Goal: Information Seeking & Learning: Learn about a topic

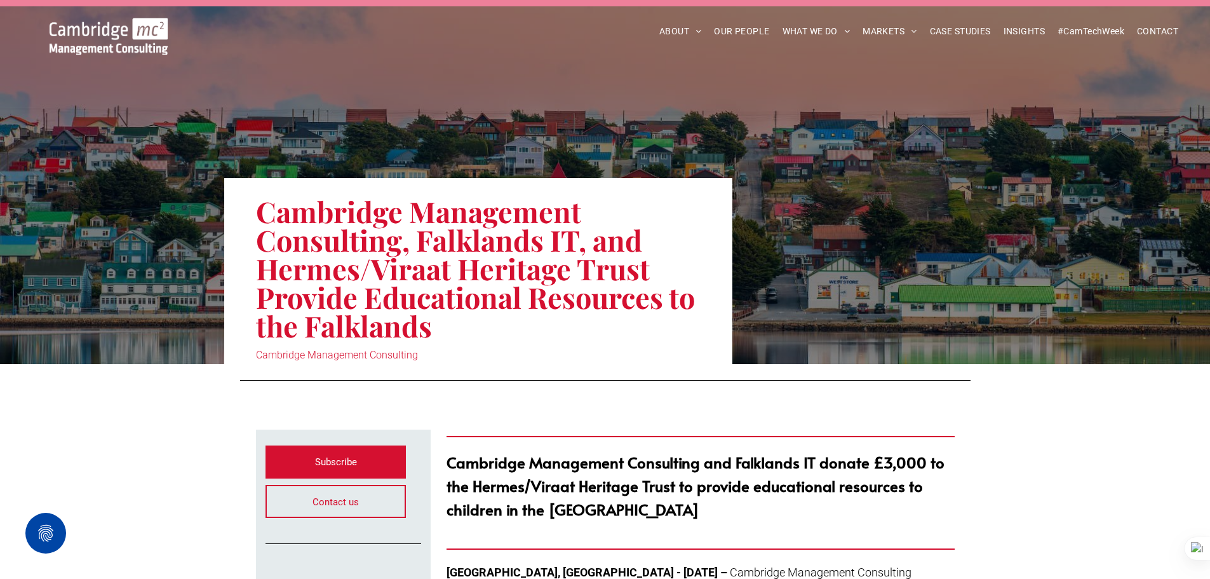
click at [990, 19] on nav "ABOUT ABOUT US CHARITY ARMED FORCES COVENANT CAREERS PRESS RELEASES OUR PEOPLE …" at bounding box center [905, 31] width 579 height 27
click at [978, 26] on span "CASE STUDIES" at bounding box center [960, 32] width 61 height 20
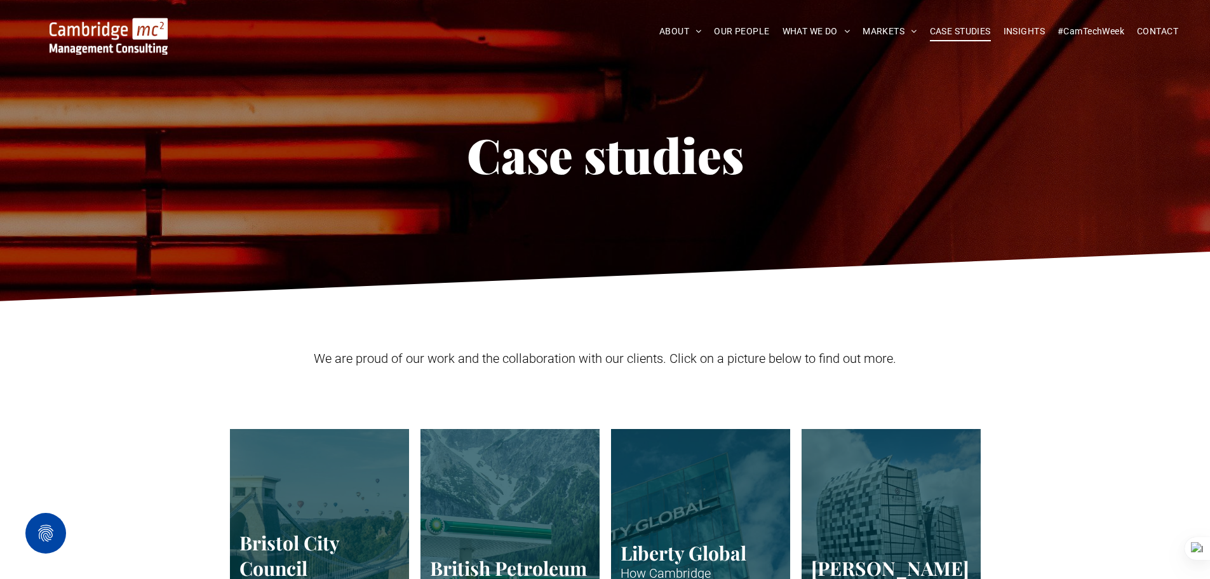
click at [1032, 30] on span "INSIGHTS" at bounding box center [1024, 32] width 41 height 20
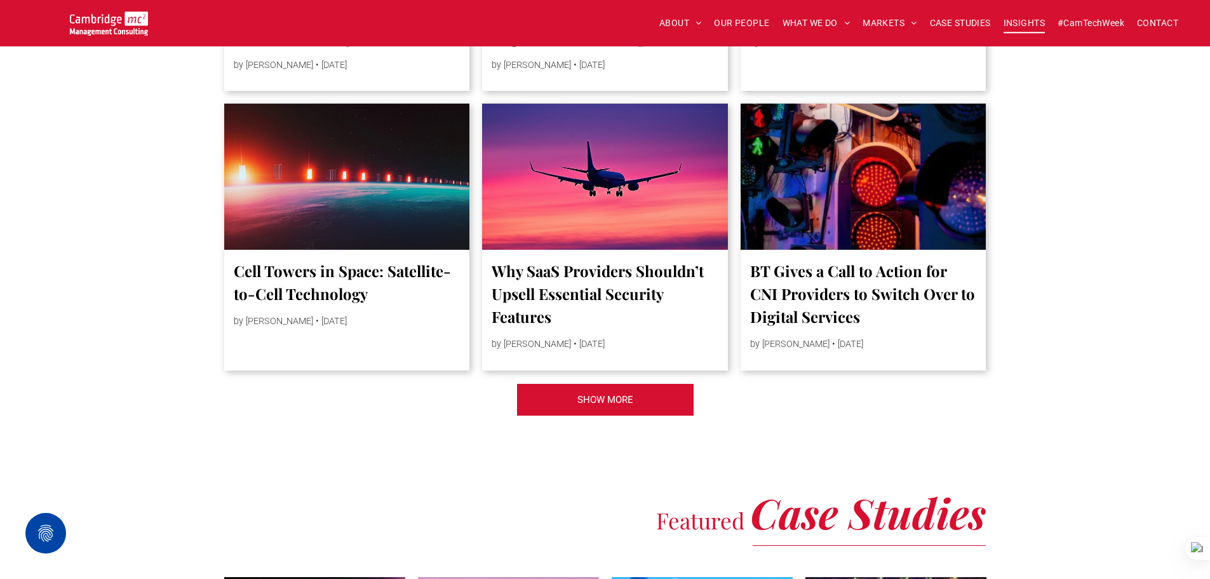
scroll to position [2923, 0]
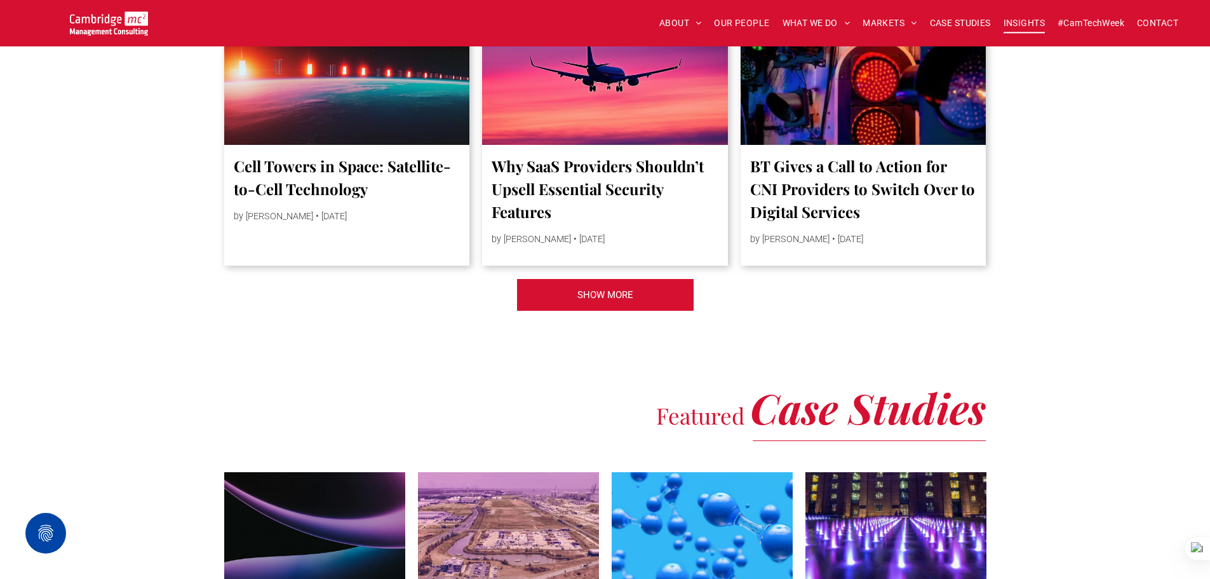
click at [574, 311] on link "SHOW MORE" at bounding box center [606, 294] width 178 height 33
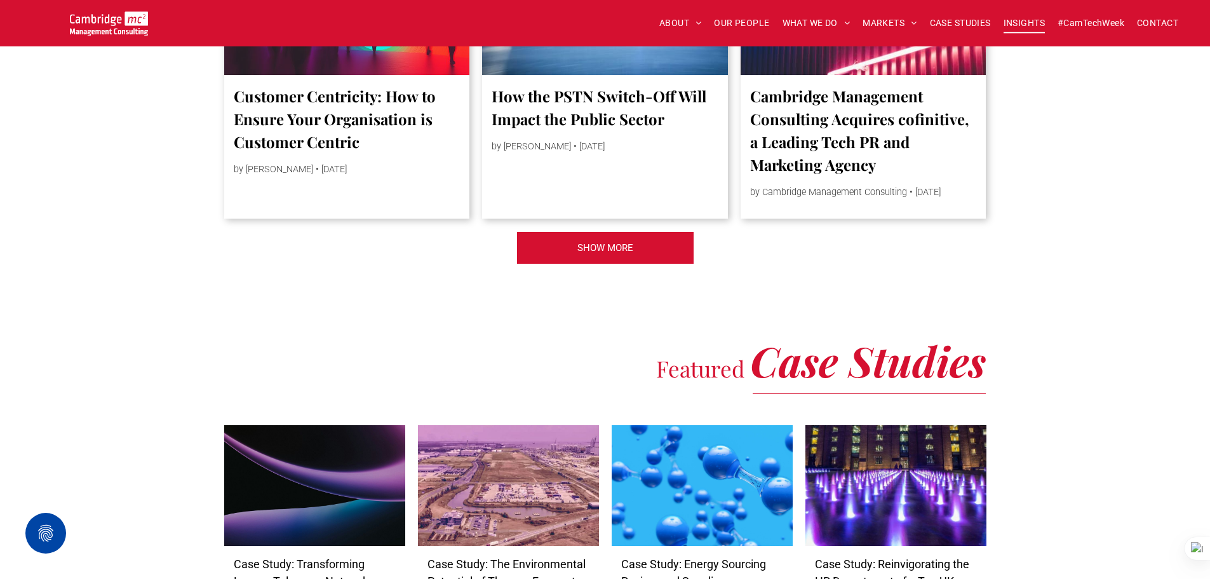
scroll to position [5273, 0]
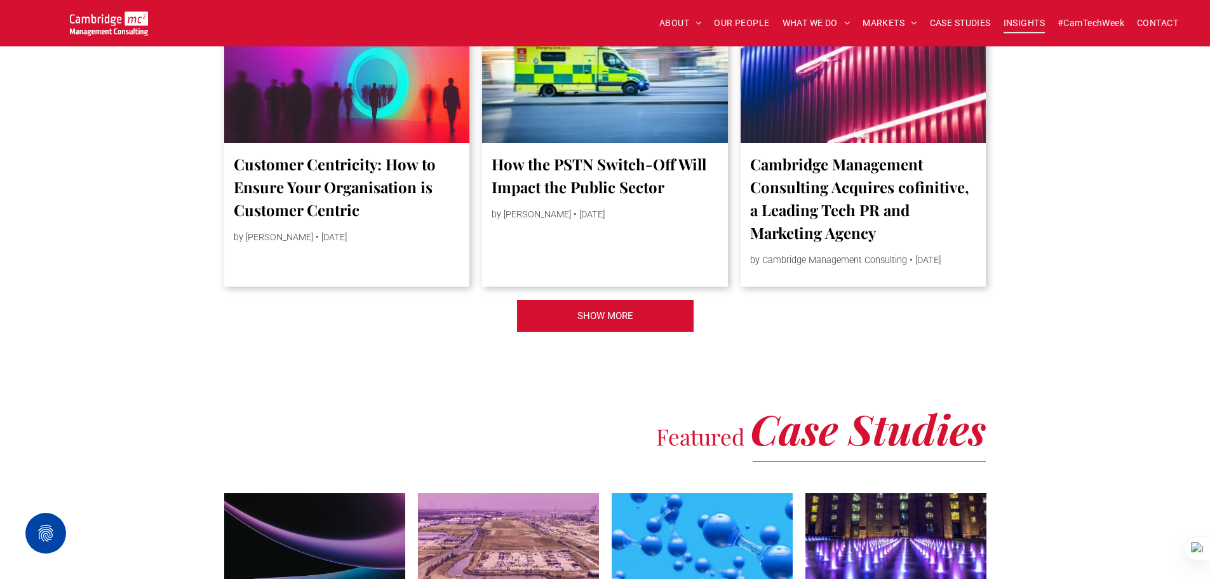
click at [677, 312] on link "SHOW MORE" at bounding box center [606, 315] width 178 height 33
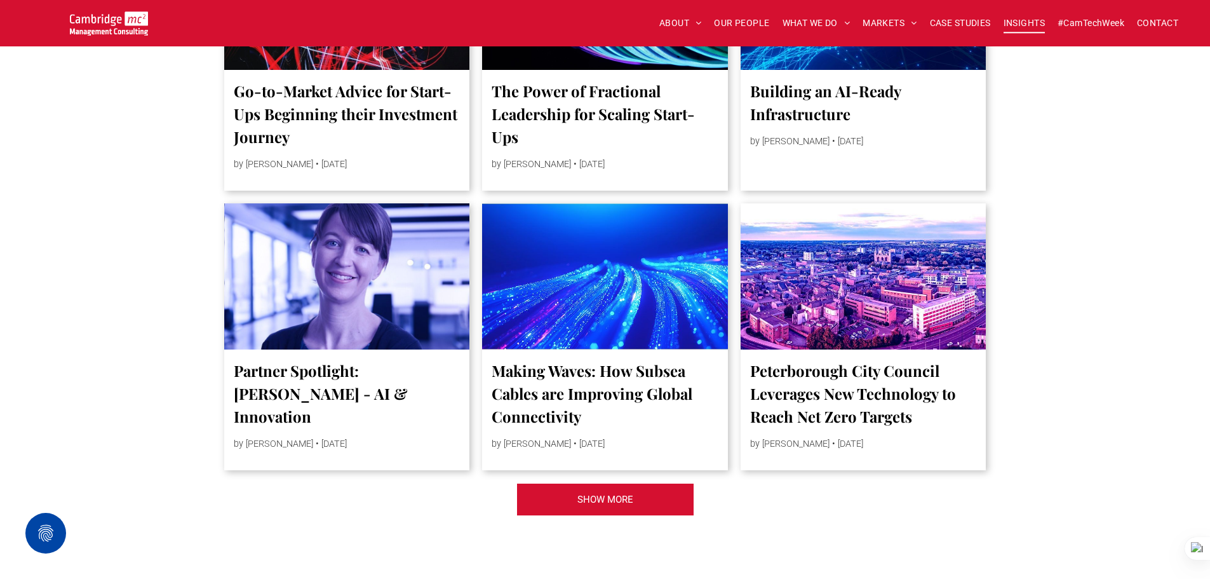
scroll to position [7433, 0]
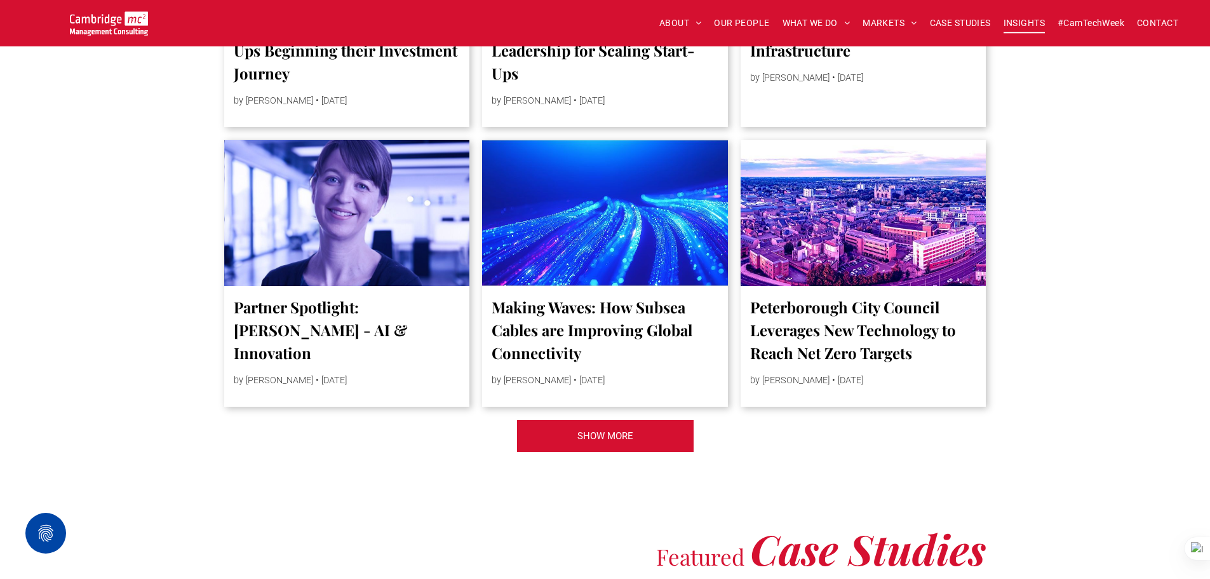
click at [619, 452] on span "SHOW MORE" at bounding box center [606, 436] width 56 height 32
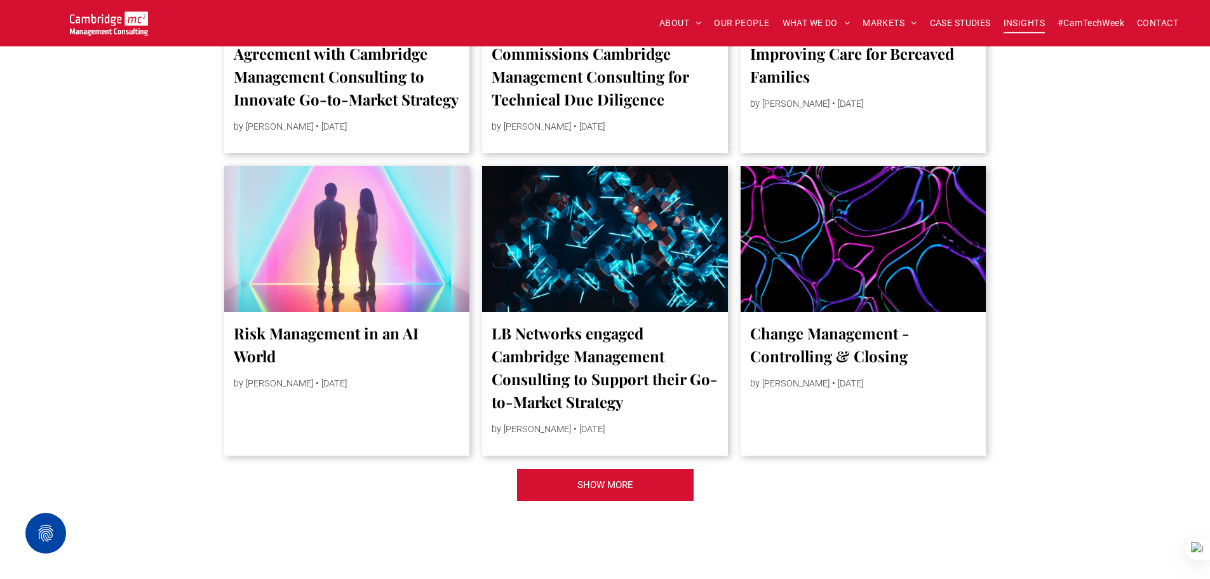
scroll to position [9784, 0]
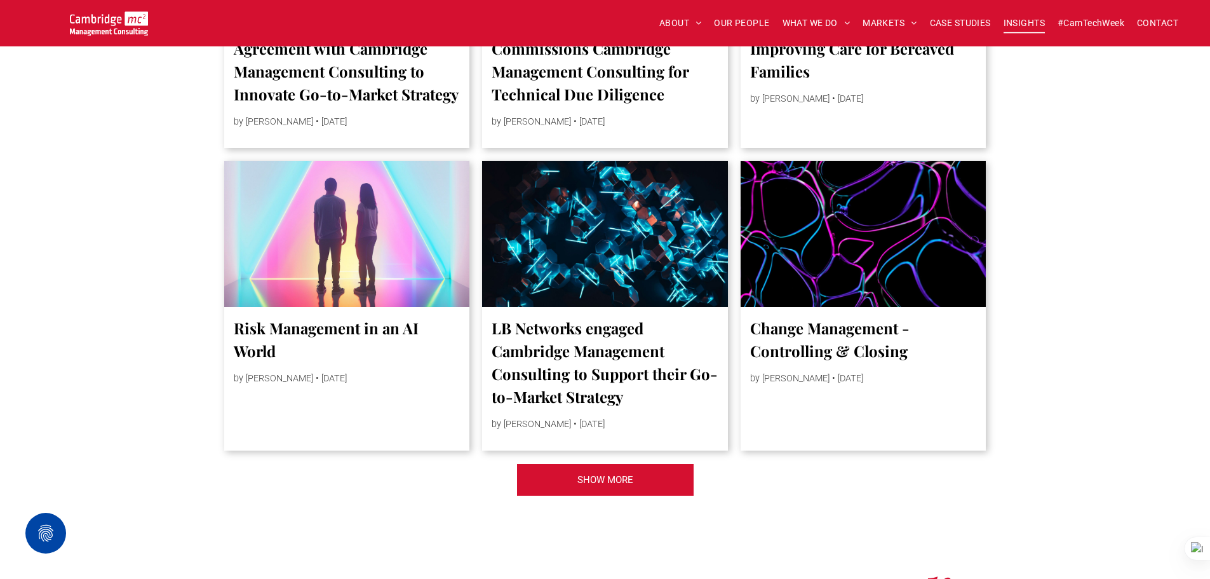
click at [625, 467] on span "SHOW MORE" at bounding box center [606, 480] width 56 height 32
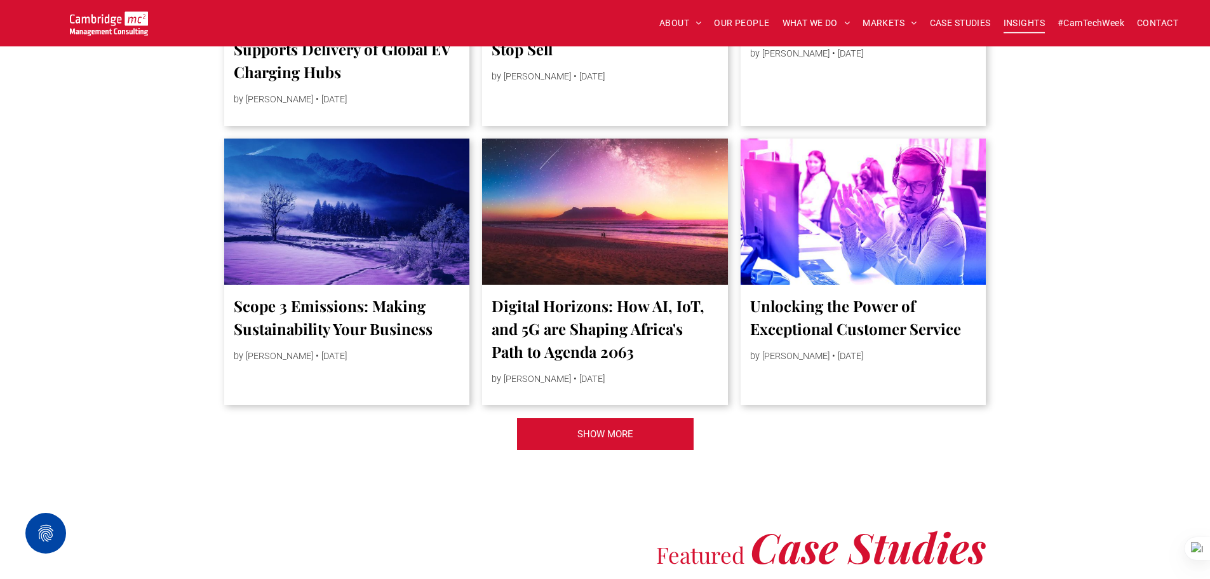
scroll to position [12198, 0]
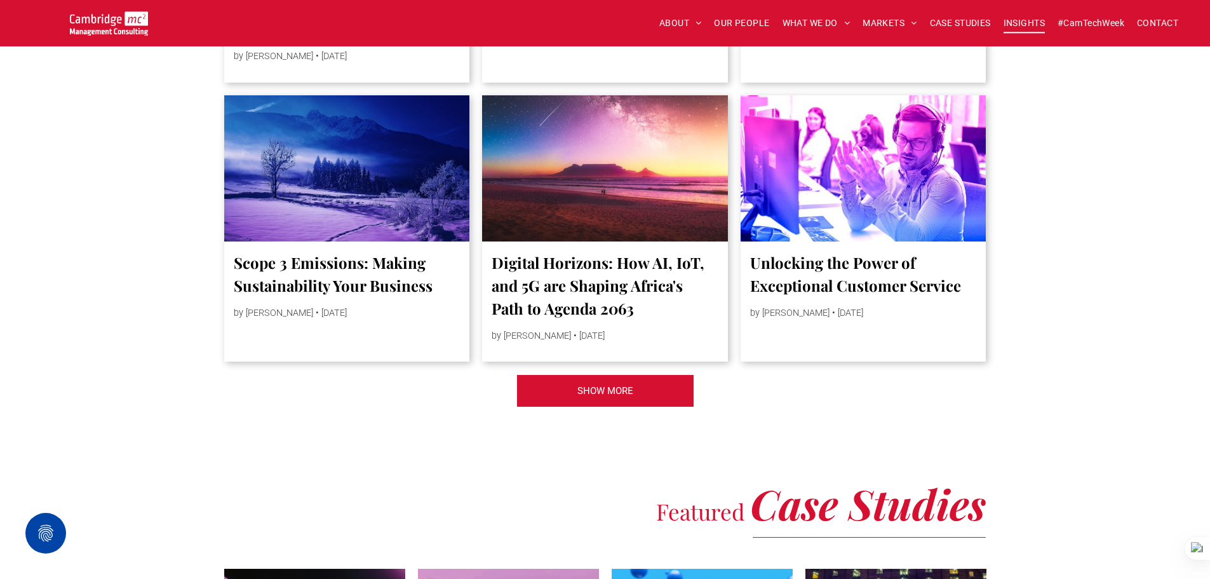
click at [650, 374] on link "SHOW MORE" at bounding box center [606, 390] width 178 height 33
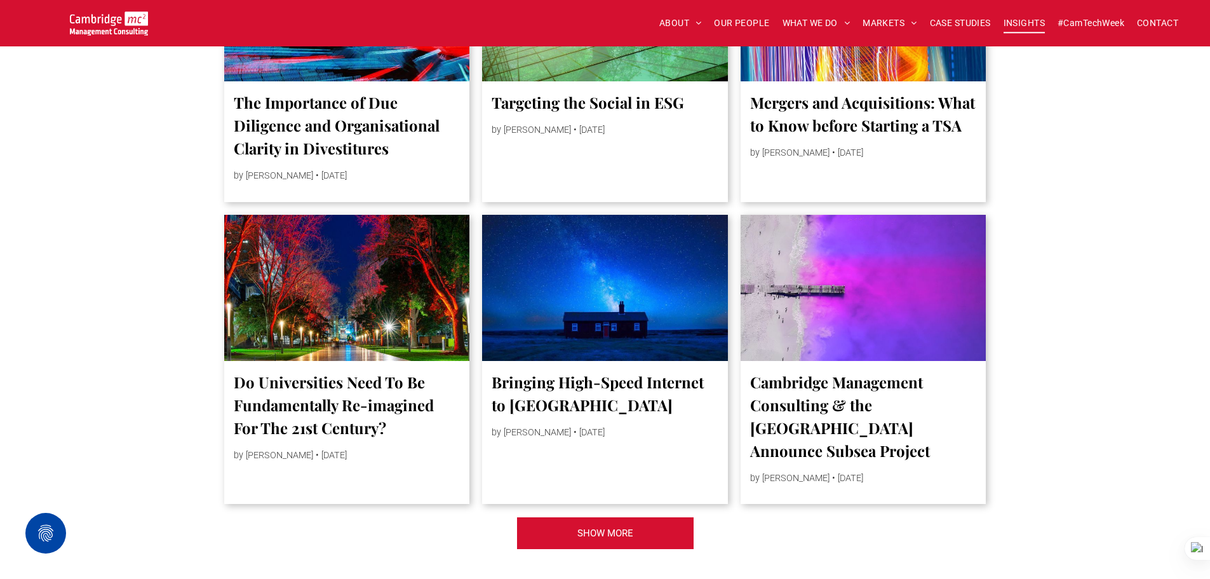
scroll to position [14613, 0]
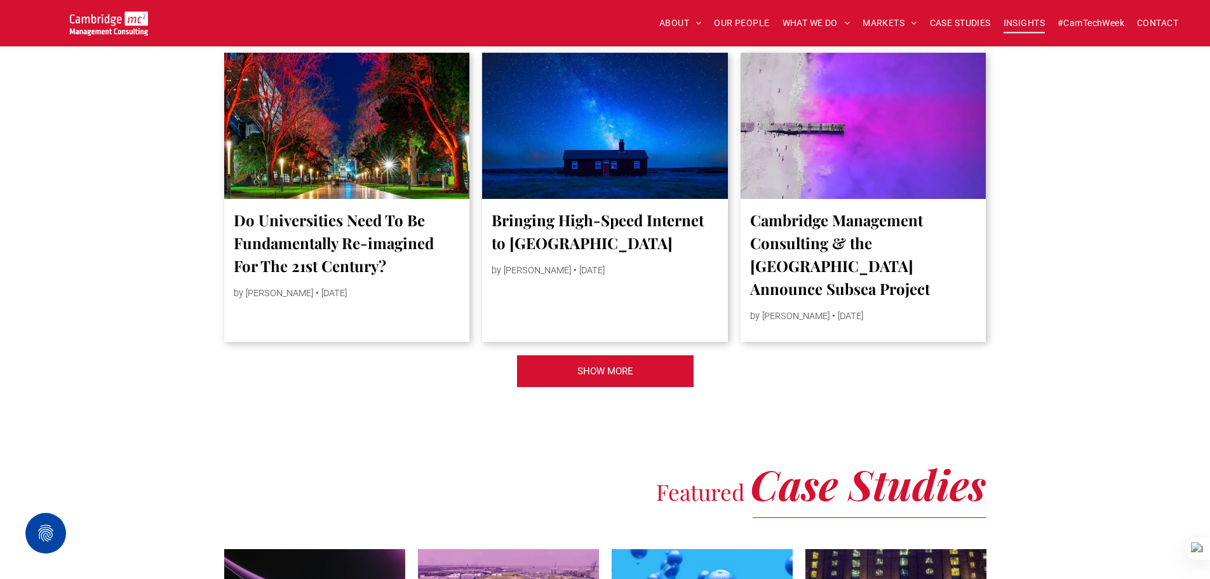
click at [625, 355] on span "SHOW MORE" at bounding box center [606, 371] width 56 height 32
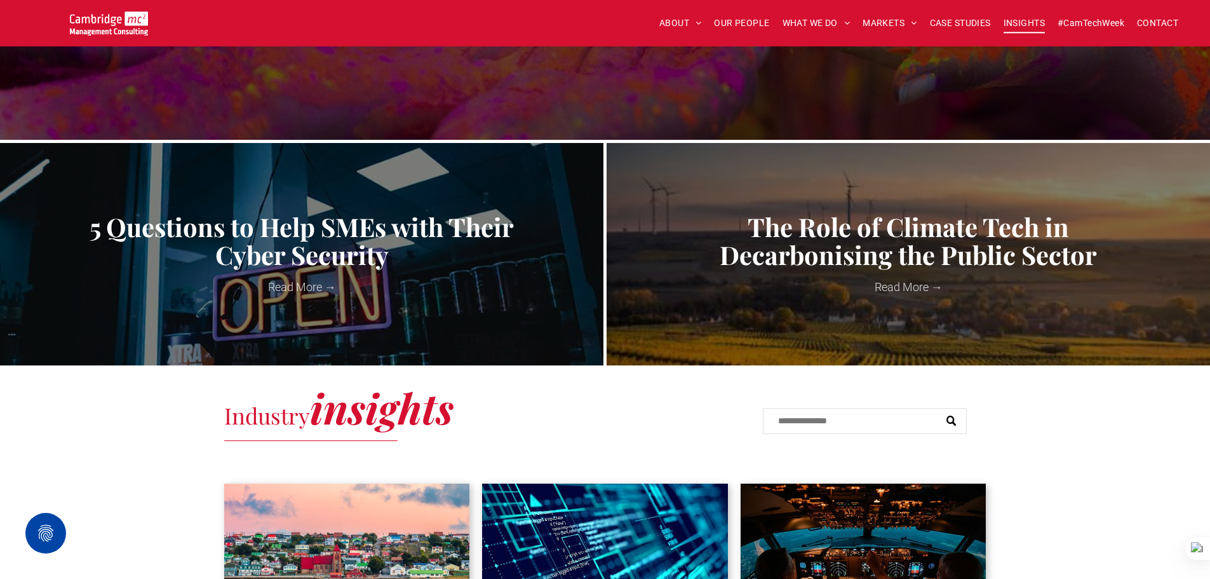
scroll to position [339, 0]
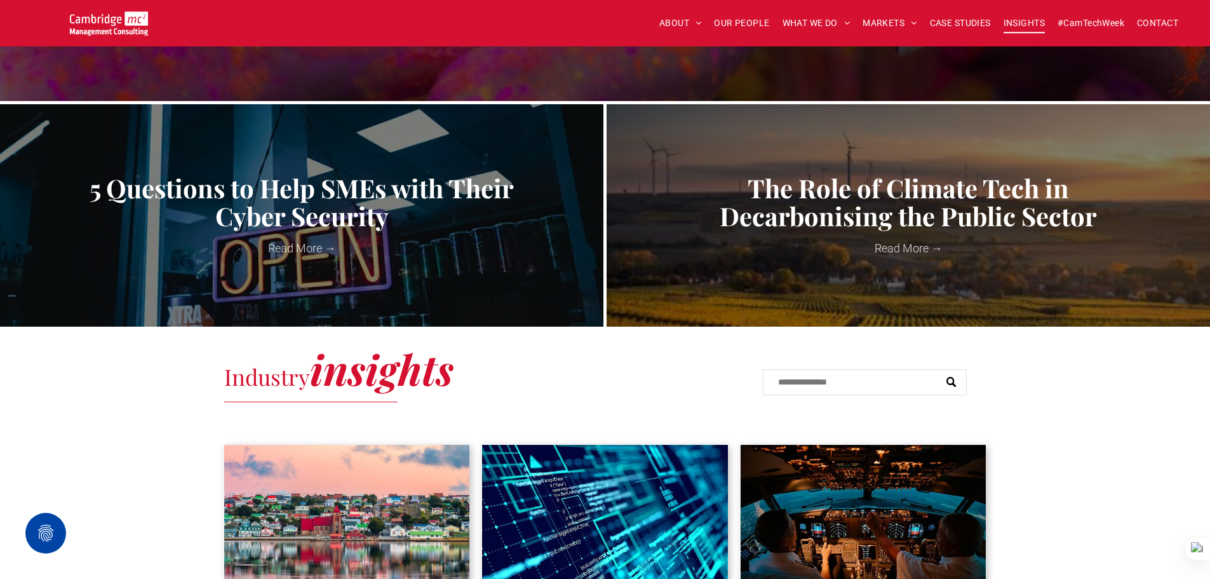
click at [366, 512] on div at bounding box center [347, 518] width 246 height 146
